Goal: Find specific page/section: Find specific page/section

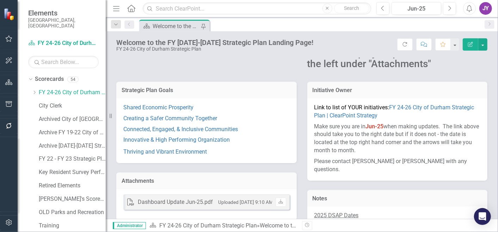
scroll to position [78, 0]
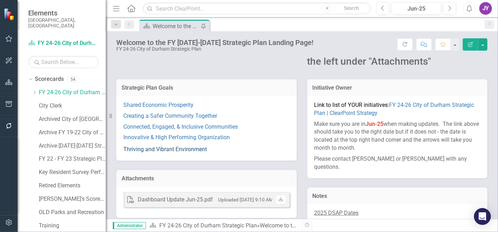
click at [154, 149] on link "Thriving and Vibrant Environment" at bounding box center [164, 149] width 83 height 7
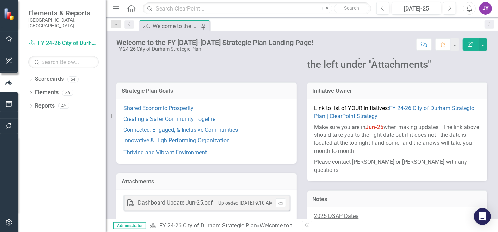
scroll to position [78, 0]
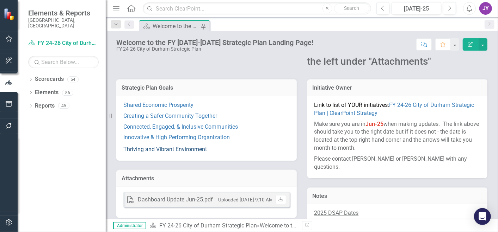
click at [181, 148] on link "Thriving and Vibrant Environment" at bounding box center [164, 149] width 83 height 7
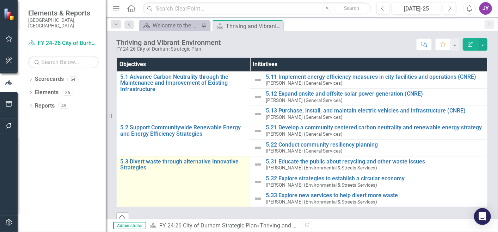
scroll to position [70, 0]
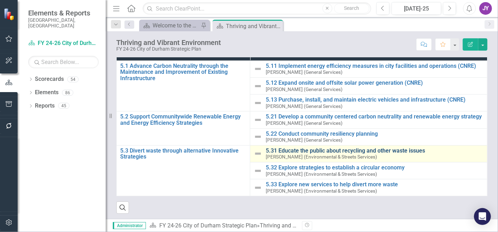
click at [281, 152] on link "5.31 Educate the public about recycling and other waste issues" at bounding box center [375, 151] width 218 height 6
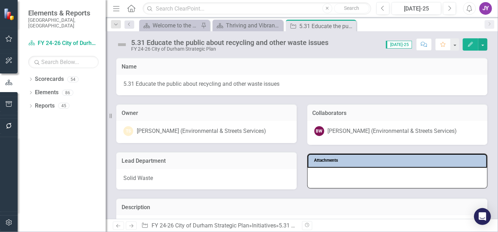
click at [237, 32] on div "5.31 Educate the public about recycling and other waste issues FY 24-26 City of…" at bounding box center [302, 41] width 392 height 21
click at [239, 28] on div "Thriving and Vibrant Environment" at bounding box center [249, 25] width 46 height 9
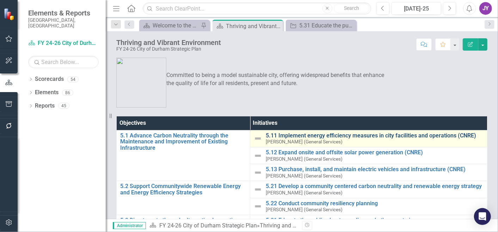
click at [298, 133] on link "5.11 Implement energy efficiency measures in city facilities and operations (CN…" at bounding box center [375, 136] width 218 height 6
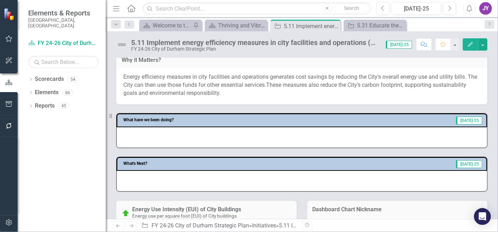
scroll to position [274, 0]
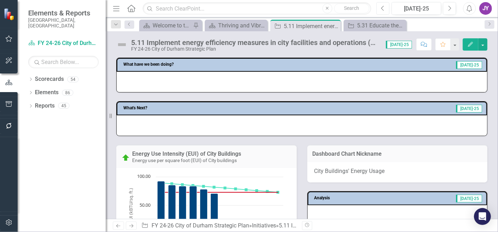
click at [384, 6] on button "Previous" at bounding box center [382, 8] width 13 height 13
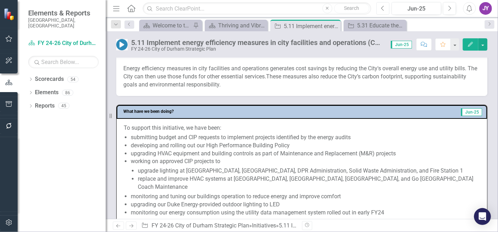
scroll to position [235, 0]
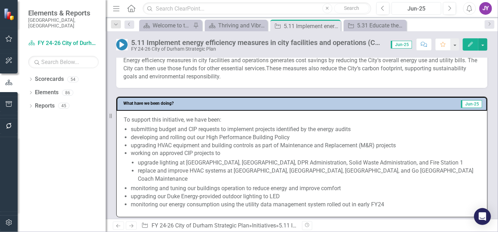
click at [408, 7] on div "Jun-25" at bounding box center [416, 9] width 45 height 8
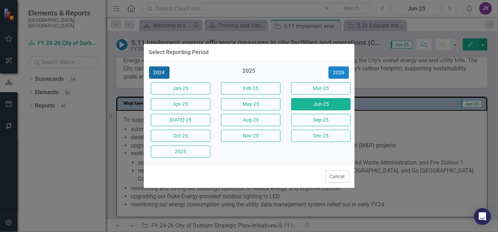
click at [165, 75] on button "2024" at bounding box center [159, 73] width 20 height 12
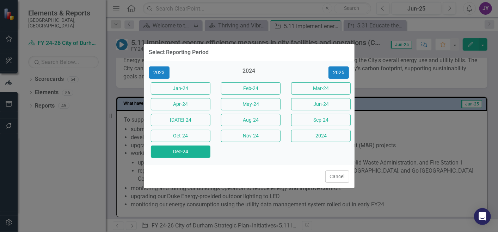
click at [186, 150] on button "Dec-24" at bounding box center [181, 152] width 60 height 12
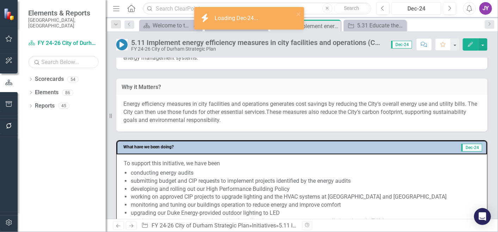
scroll to position [235, 0]
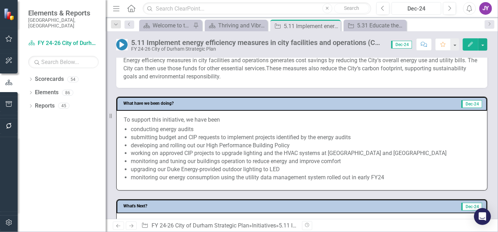
click at [417, 8] on div "Dec-24" at bounding box center [416, 9] width 45 height 8
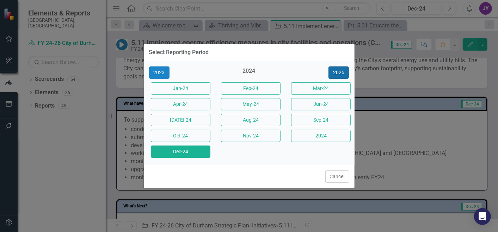
click at [338, 67] on button "2025" at bounding box center [338, 73] width 20 height 12
drag, startPoint x: 326, startPoint y: 106, endPoint x: 367, endPoint y: 0, distance: 114.1
click at [326, 106] on button "Jun-25" at bounding box center [321, 104] width 60 height 12
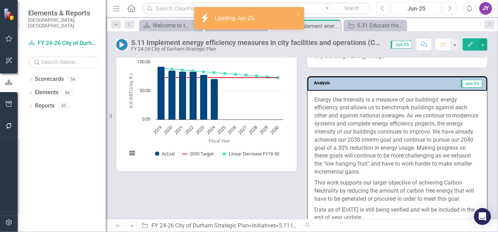
scroll to position [548, 0]
